Goal: Contribute content

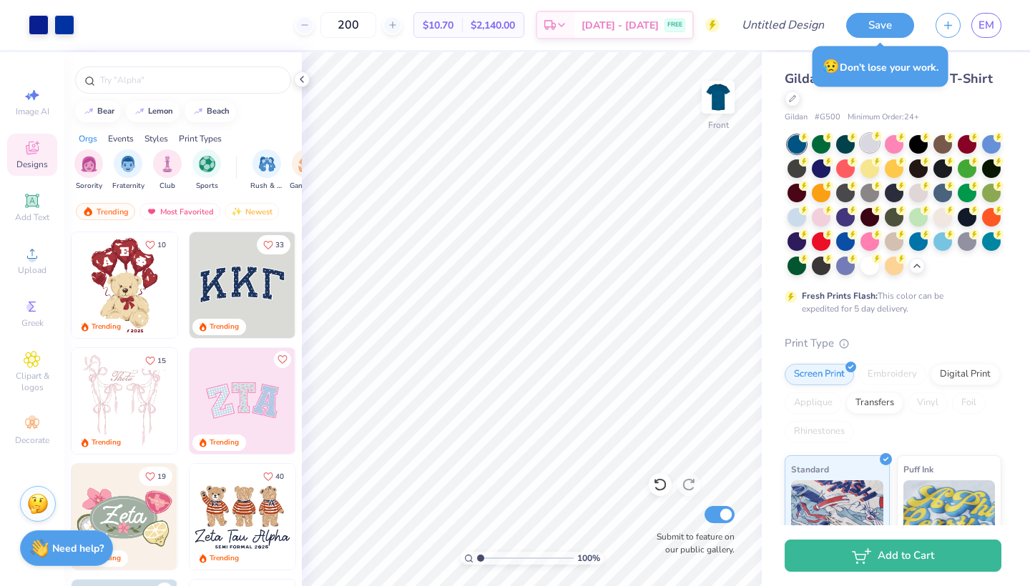
click at [873, 144] on div at bounding box center [869, 143] width 19 height 19
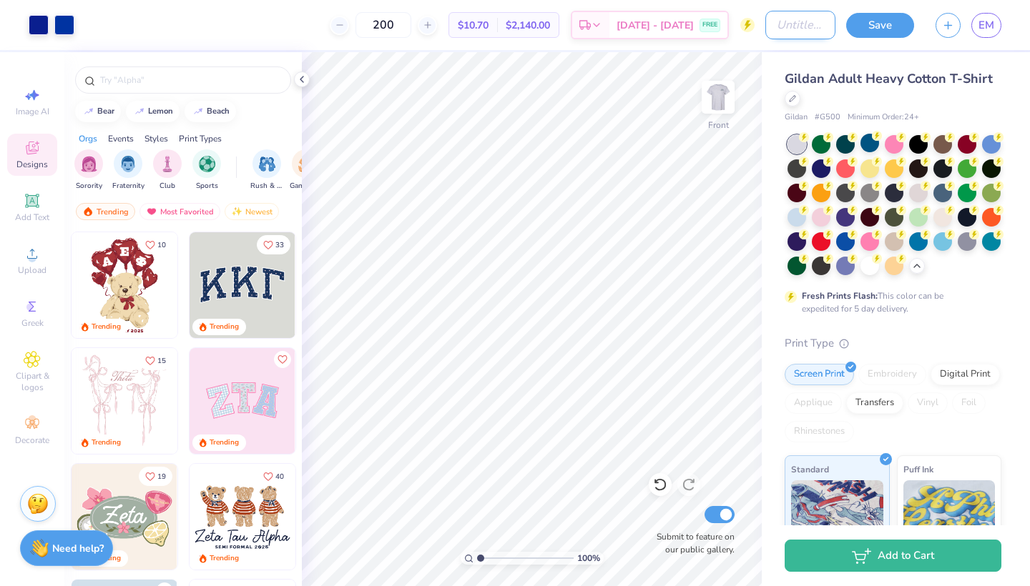
click at [776, 35] on input "Design Title" at bounding box center [800, 25] width 70 height 29
type input "spagammi"
click at [881, 39] on div "Save EM" at bounding box center [938, 25] width 184 height 50
click at [870, 269] on div at bounding box center [869, 264] width 19 height 19
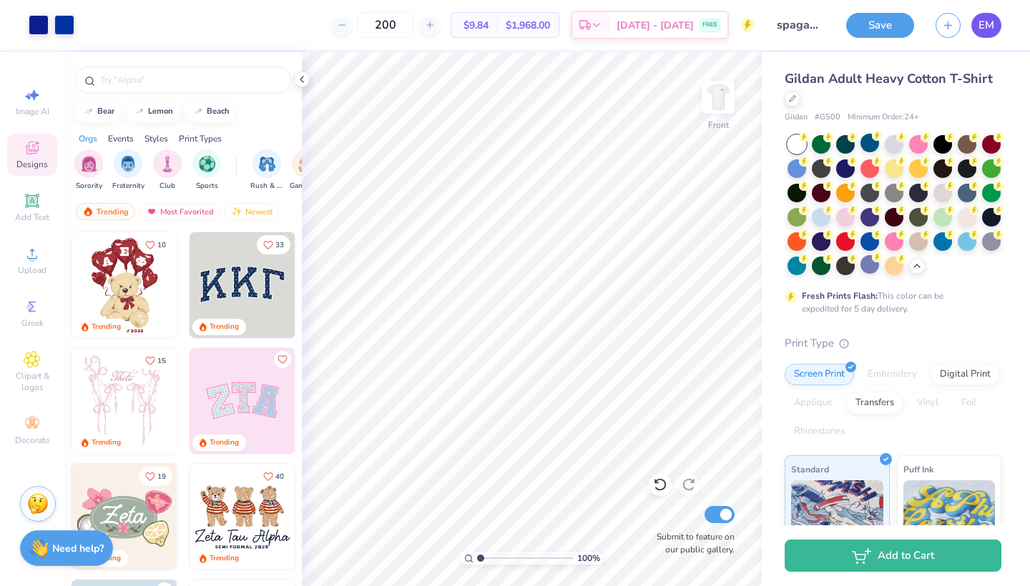
click at [989, 27] on span "EM" at bounding box center [986, 25] width 16 height 16
click at [992, 27] on span "EM" at bounding box center [986, 25] width 16 height 16
click at [997, 24] on link "EM" at bounding box center [986, 25] width 30 height 25
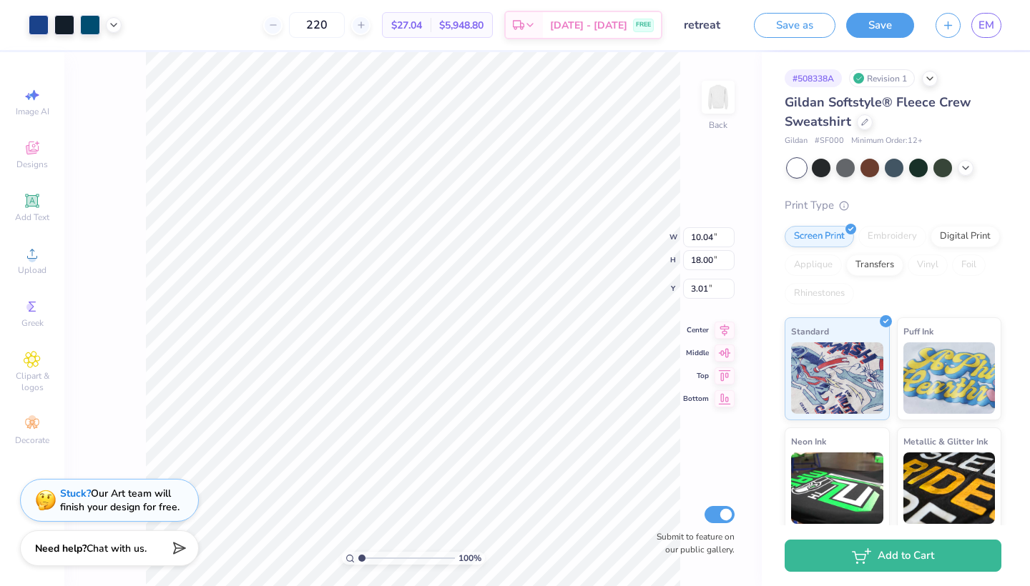
type input "3.00"
type input "3.82"
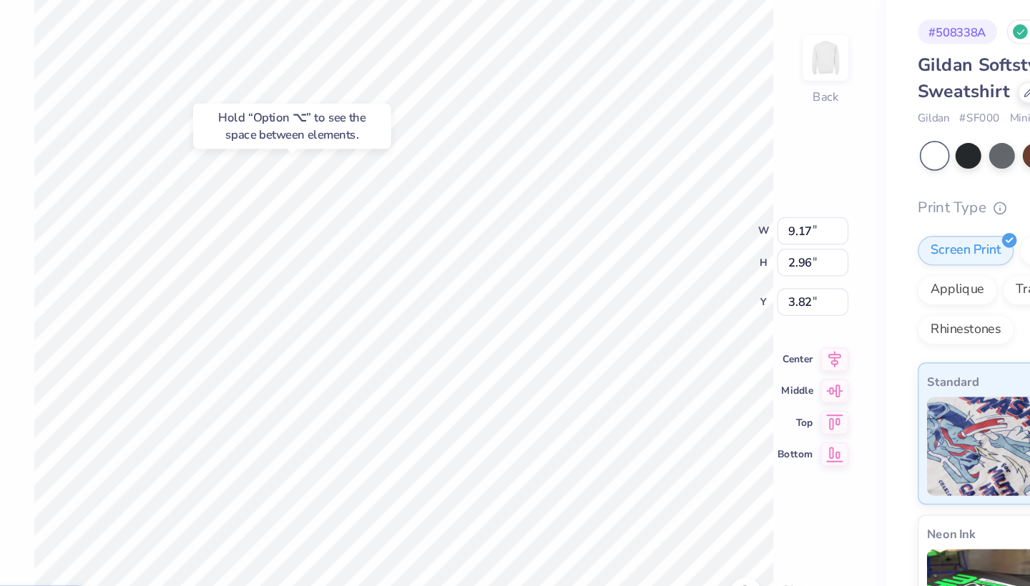
type input "3.00"
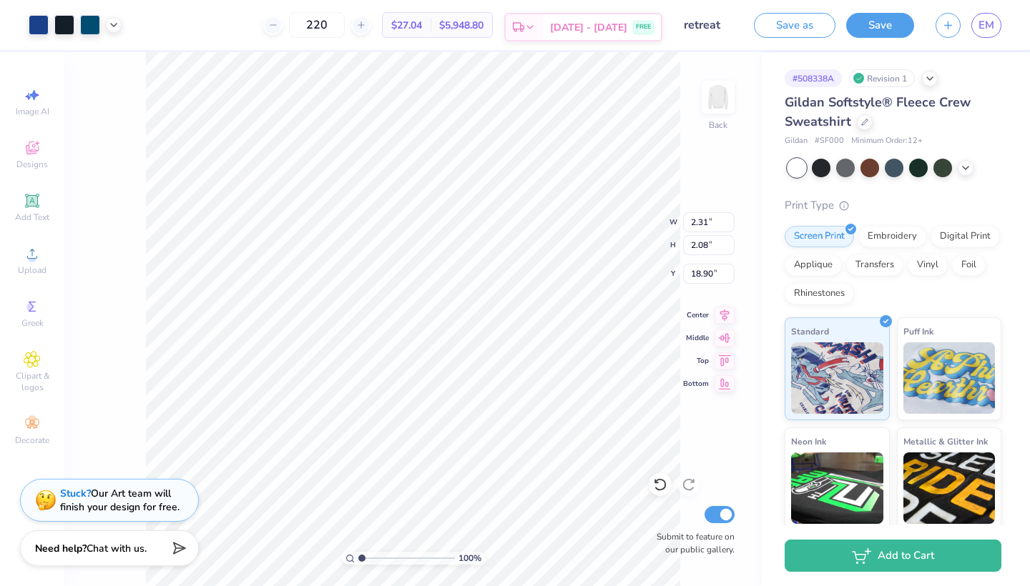
type input "18.90"
type input "2.82"
type input "2.53"
type input "18.63"
click at [993, 21] on span "EM" at bounding box center [986, 25] width 16 height 16
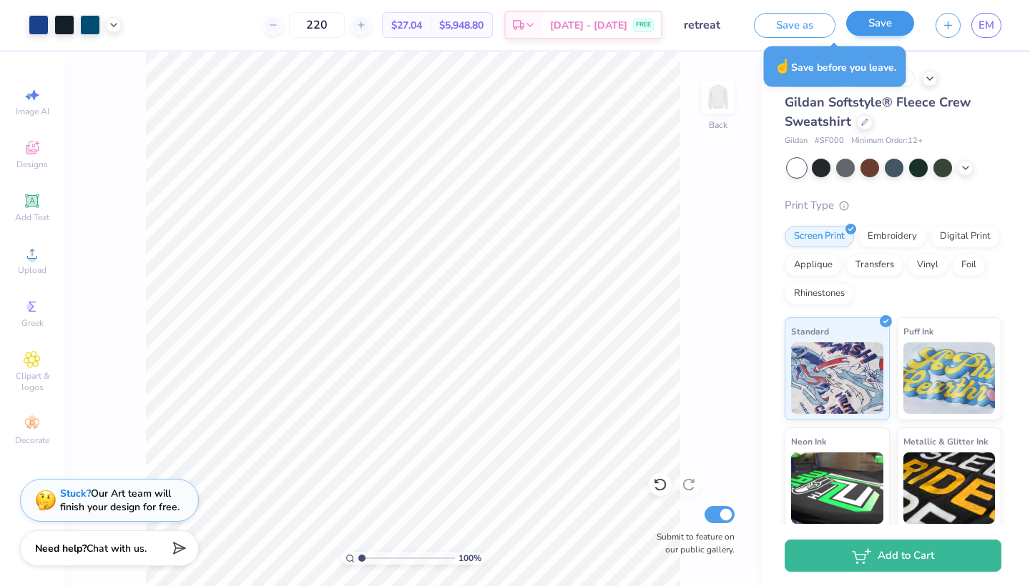
click at [876, 26] on button "Save" at bounding box center [880, 23] width 68 height 25
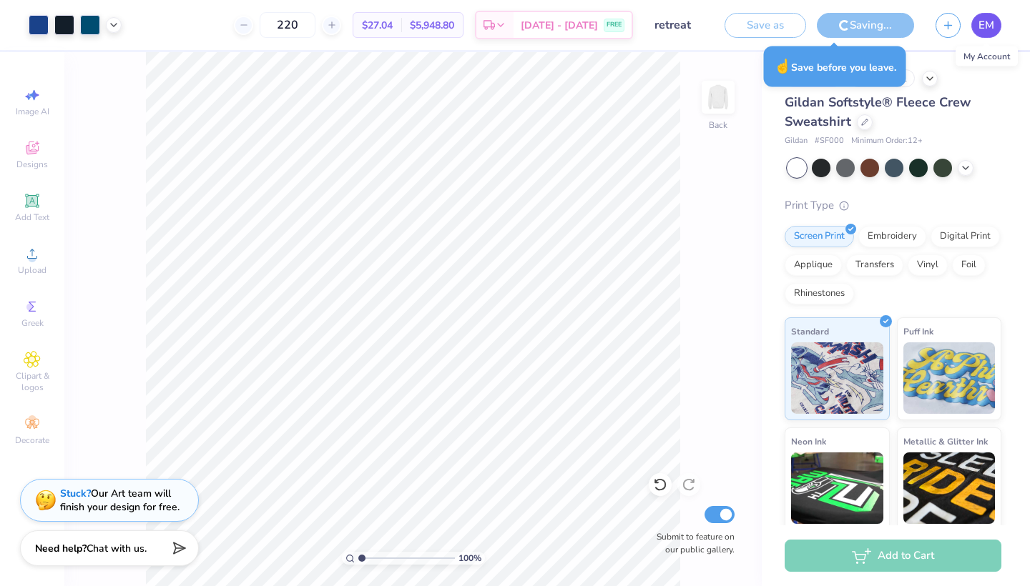
click at [983, 19] on span "EM" at bounding box center [986, 25] width 16 height 16
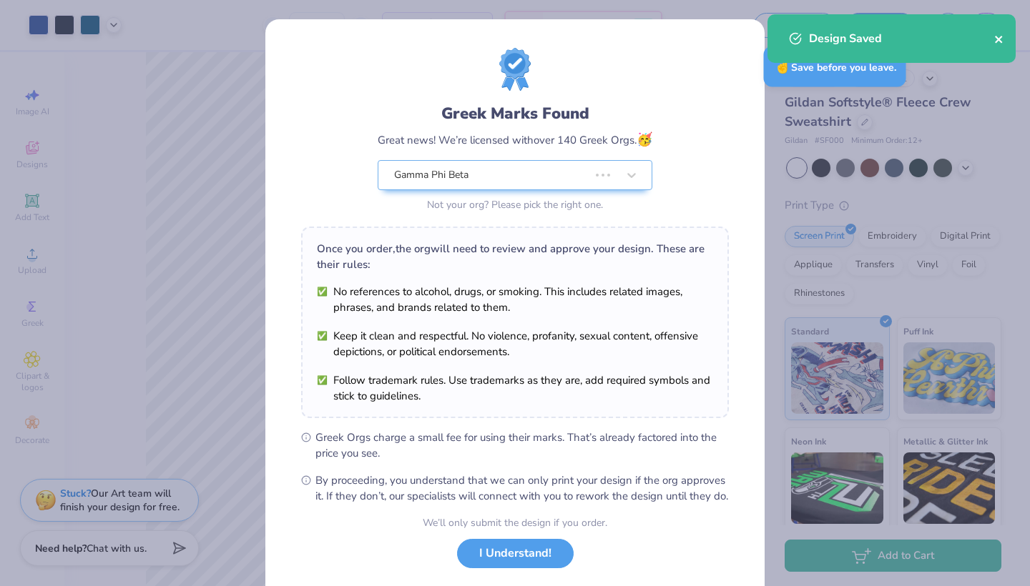
click at [996, 36] on icon "close" at bounding box center [997, 39] width 7 height 7
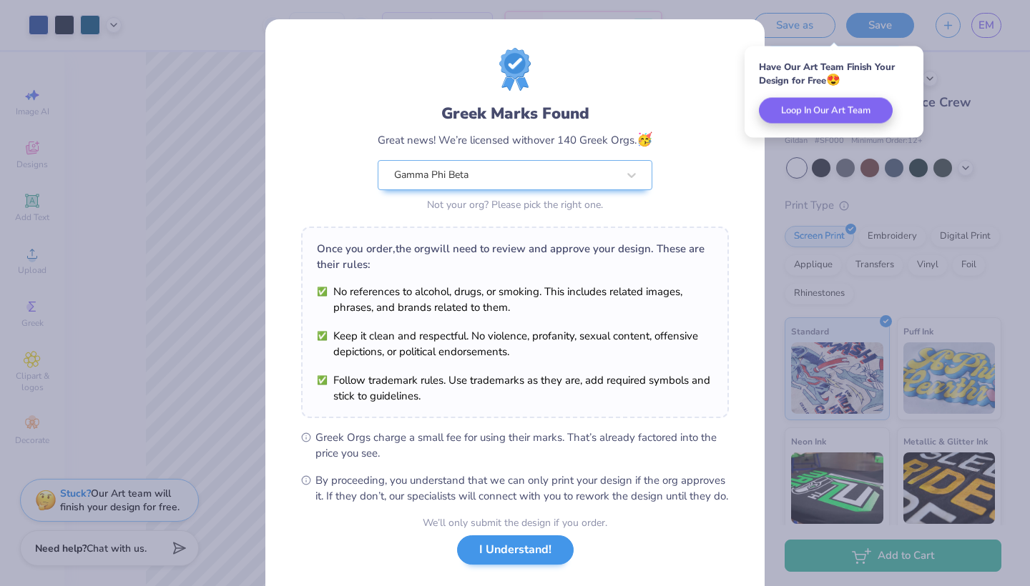
click at [501, 565] on button "I Understand!" at bounding box center [515, 549] width 117 height 29
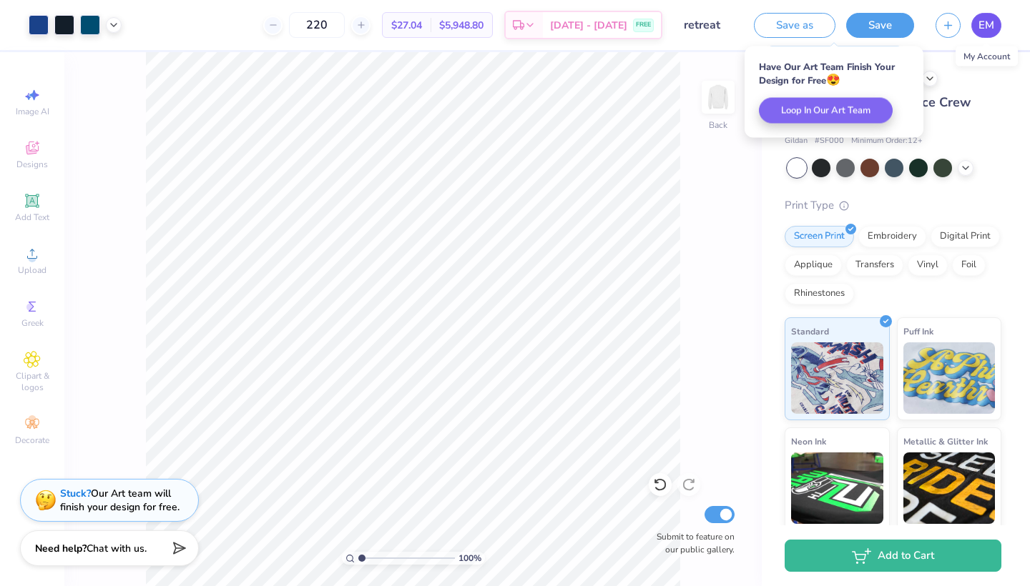
click at [983, 22] on span "EM" at bounding box center [986, 25] width 16 height 16
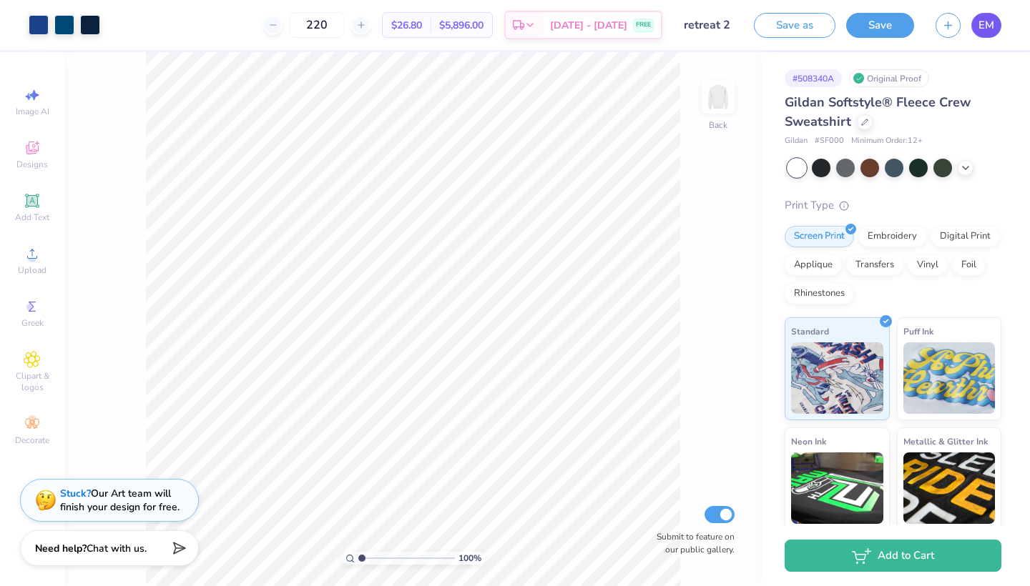
click at [989, 34] on link "EM" at bounding box center [986, 25] width 30 height 25
